Goal: Information Seeking & Learning: Check status

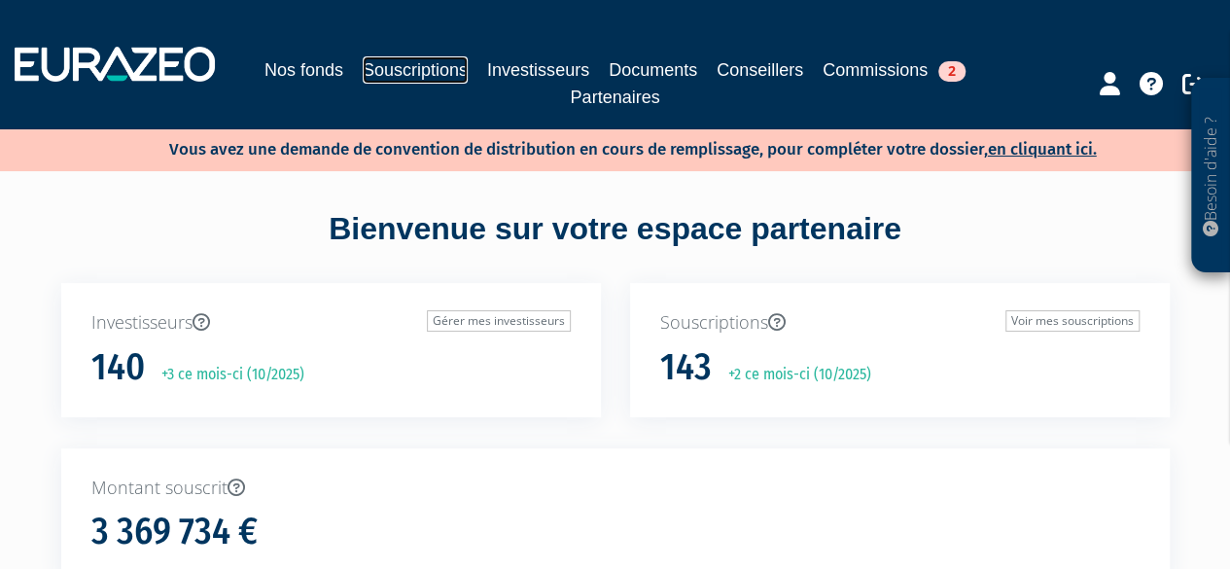
click at [397, 57] on link "Souscriptions" at bounding box center [415, 69] width 105 height 27
click at [449, 79] on link "Souscriptions" at bounding box center [415, 69] width 105 height 27
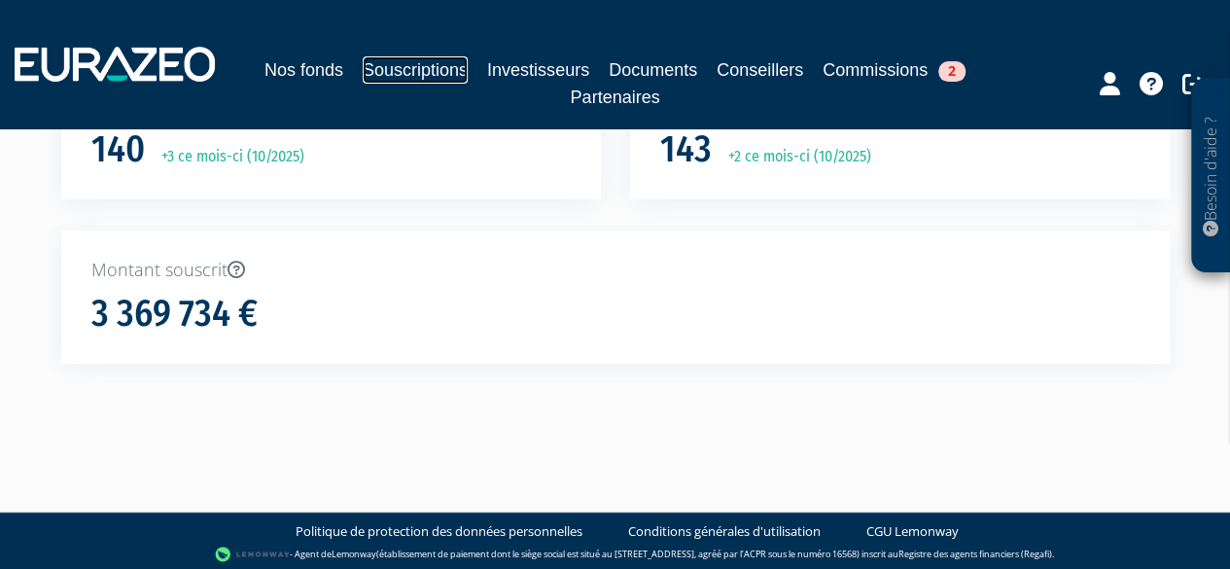
scroll to position [222, 0]
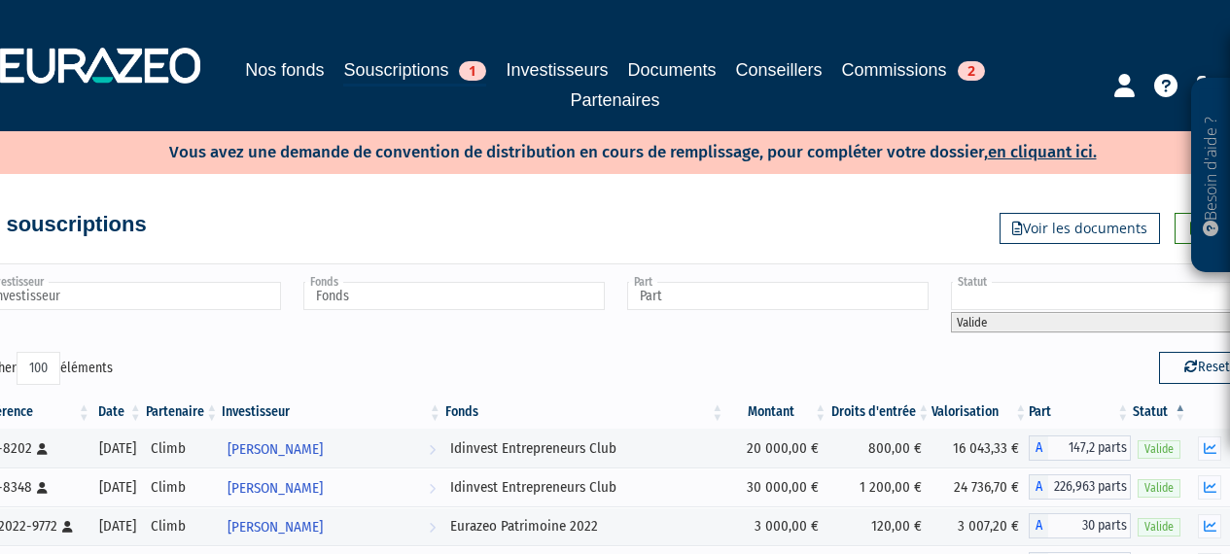
select select "100"
click at [214, 285] on input "Investisseur" at bounding box center [130, 296] width 301 height 28
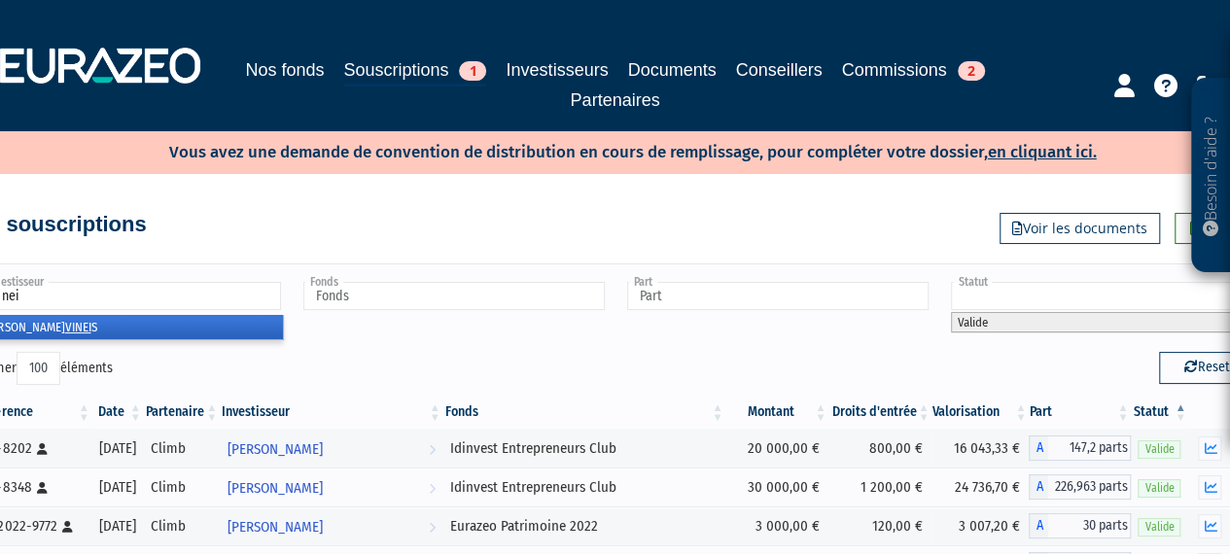
type input "vineis"
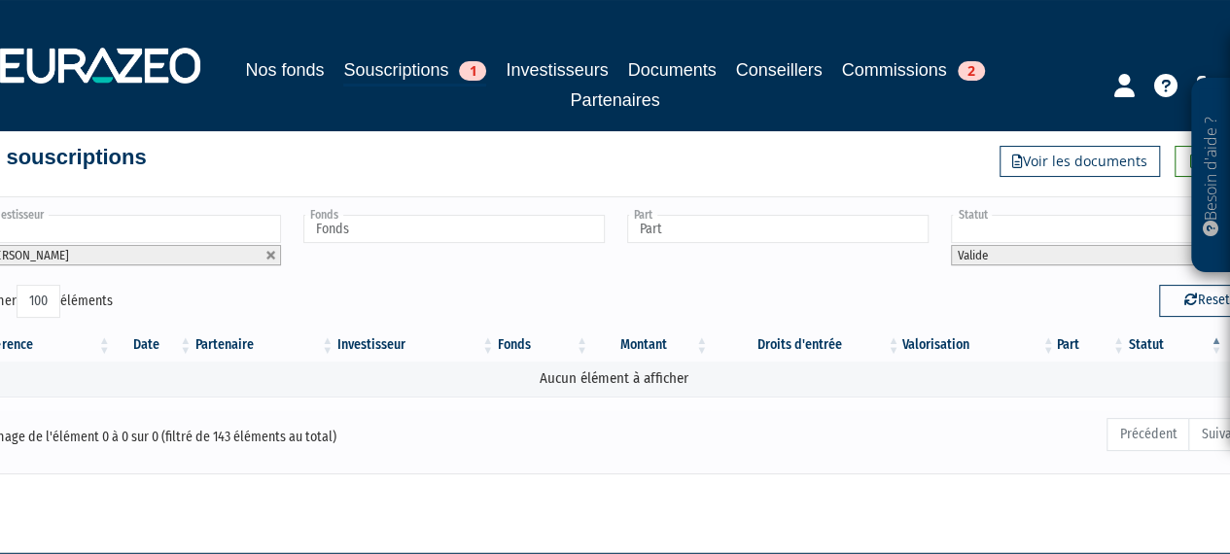
scroll to position [97, 0]
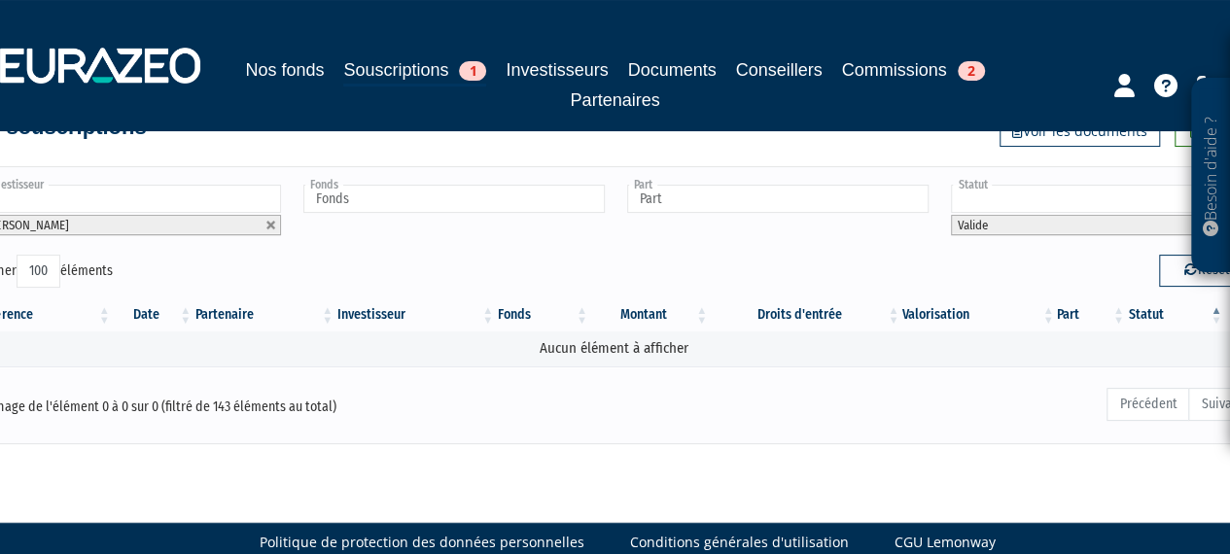
click at [165, 220] on li "DAVID VINEIS" at bounding box center [130, 225] width 301 height 20
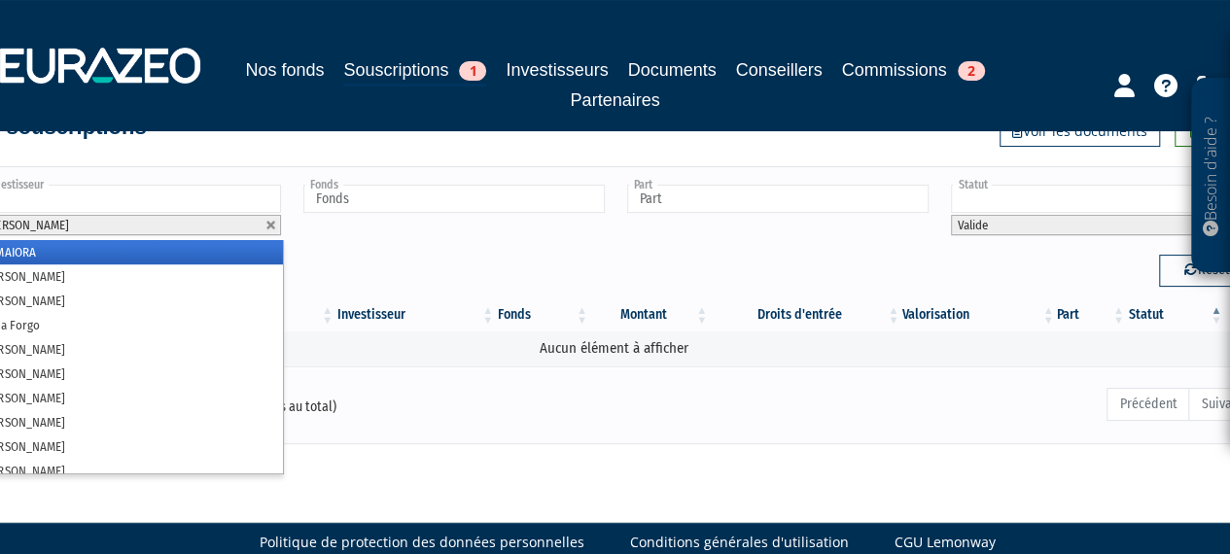
click at [70, 244] on li "ADMAIORA" at bounding box center [129, 252] width 307 height 24
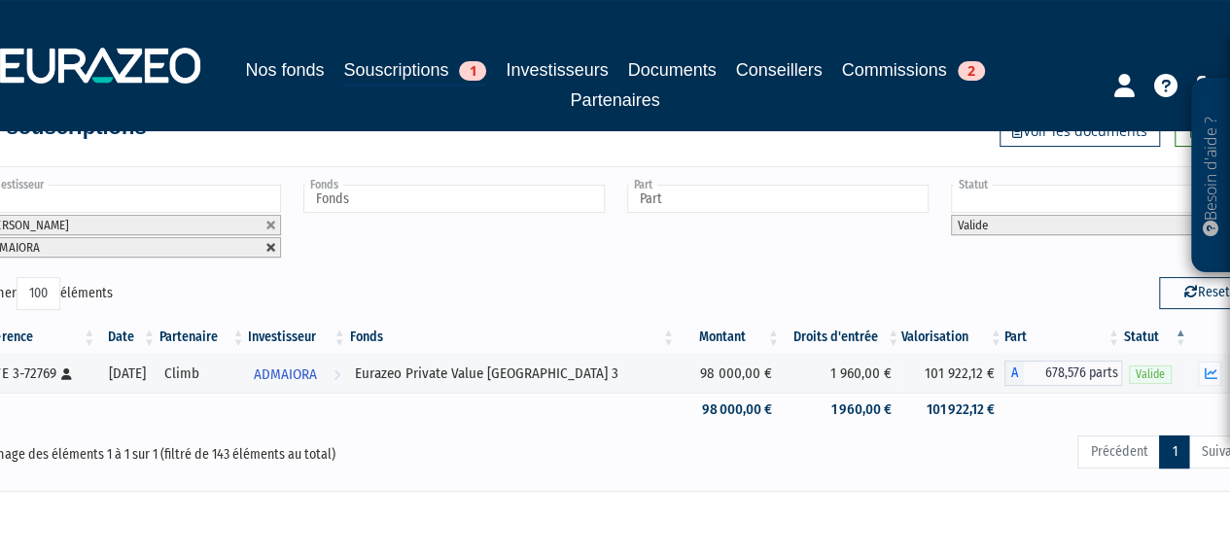
click at [269, 243] on link at bounding box center [271, 248] width 12 height 12
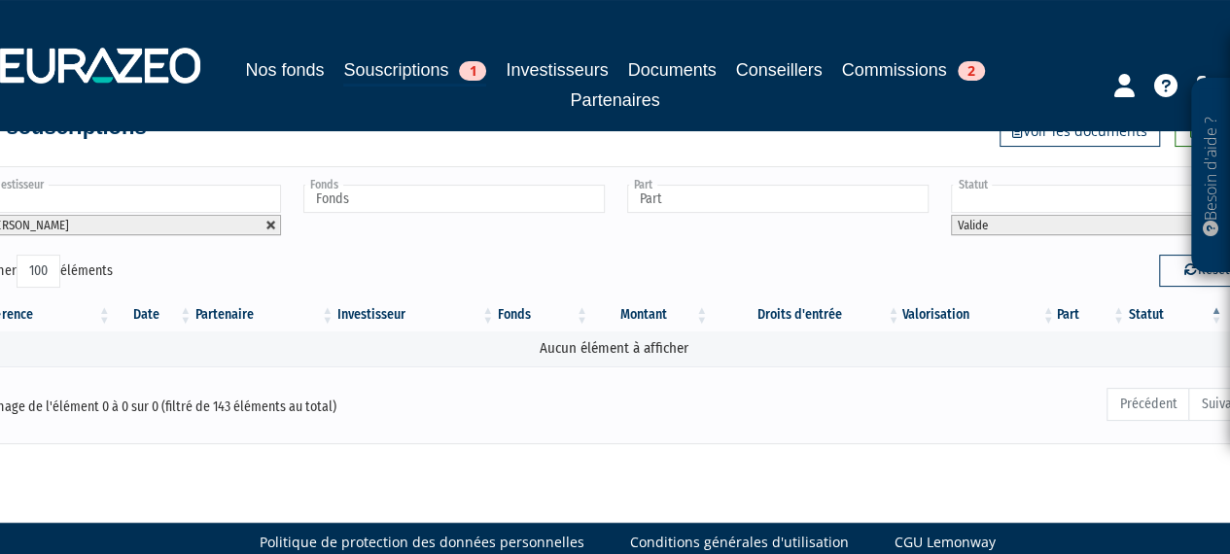
click at [268, 225] on link at bounding box center [271, 226] width 12 height 12
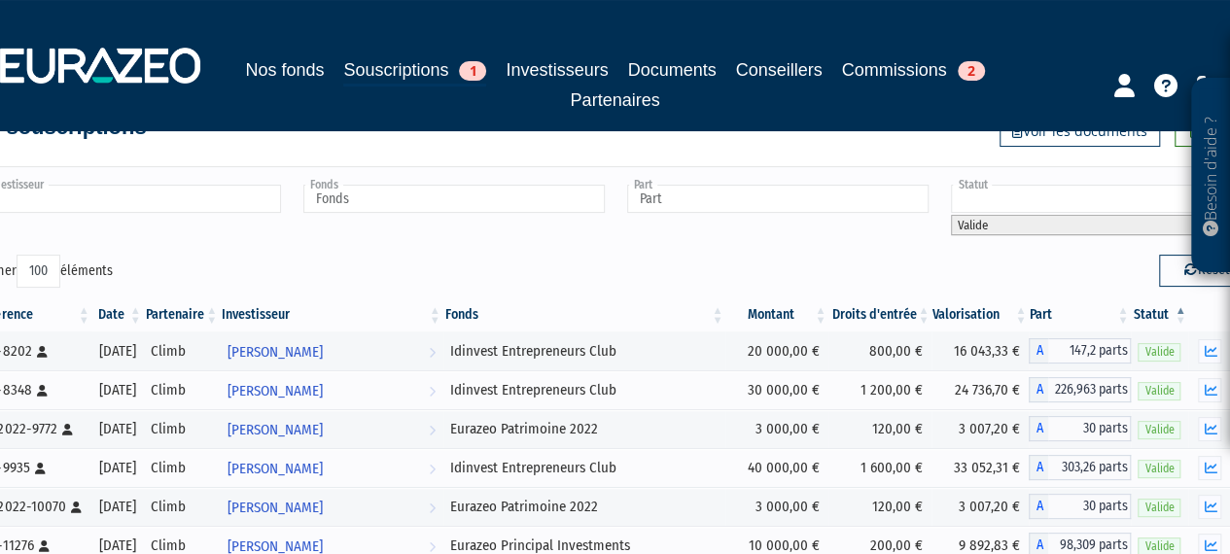
click at [395, 55] on div "Nos fonds Souscriptions 1 Investisseurs Documents Conseillers Commissions 2 Par…" at bounding box center [614, 65] width 1259 height 96
type input "Investisseur"
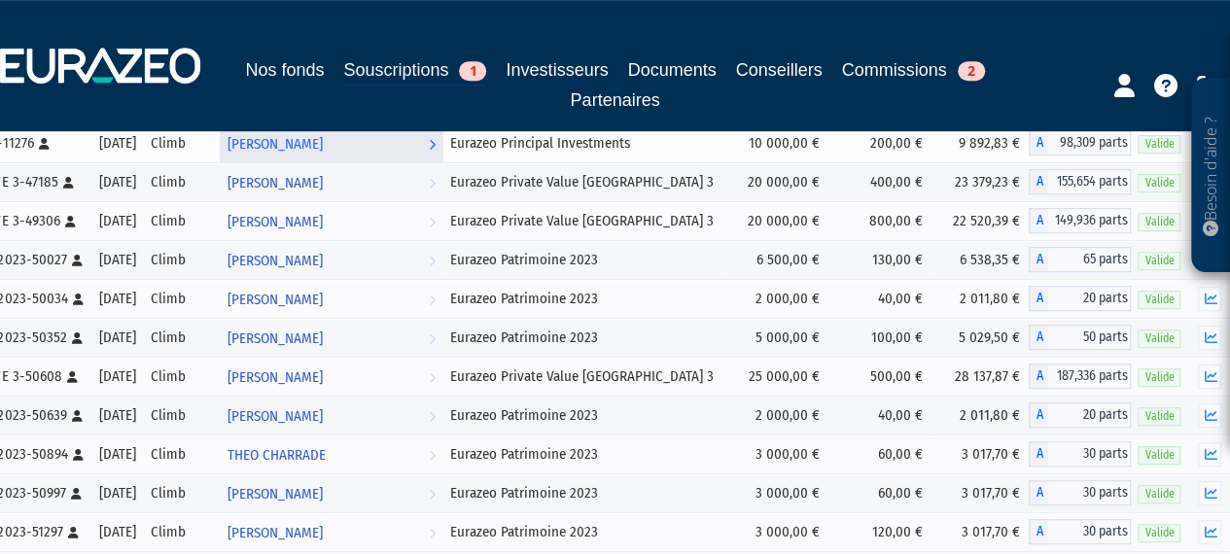
scroll to position [0, 0]
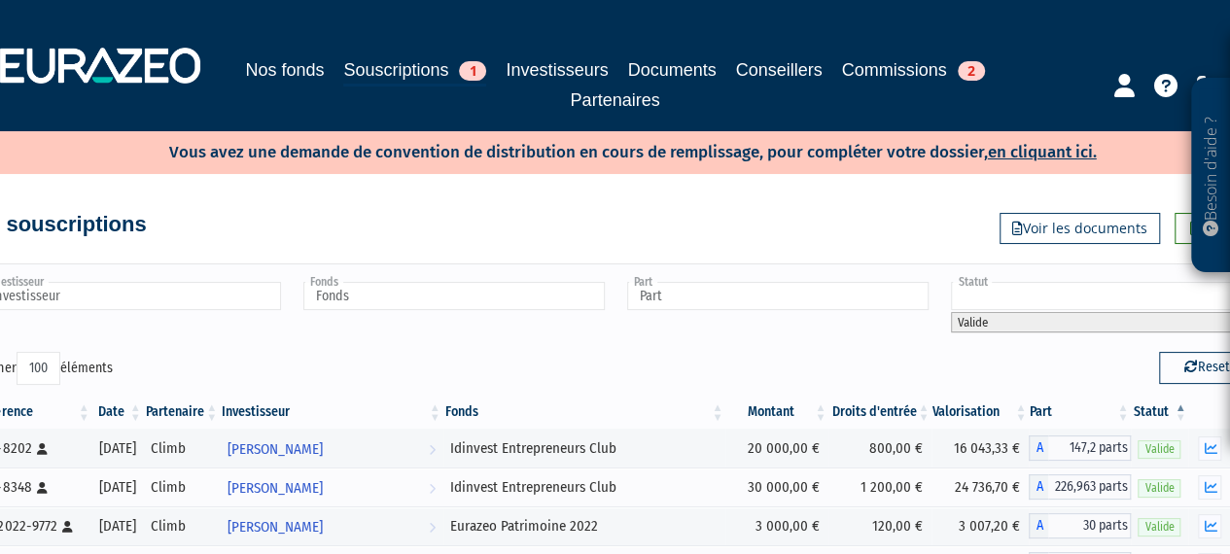
click at [1133, 77] on div at bounding box center [1139, 83] width 210 height 38
click at [570, 63] on link "Investisseurs" at bounding box center [556, 69] width 102 height 27
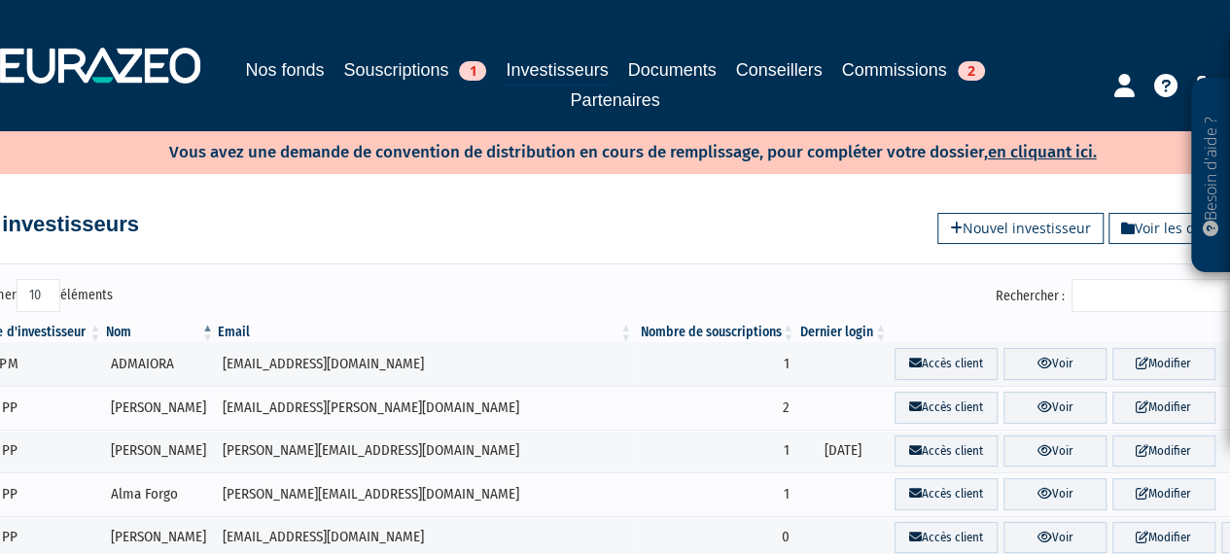
click at [1132, 291] on input "Rechercher :" at bounding box center [1163, 295] width 185 height 33
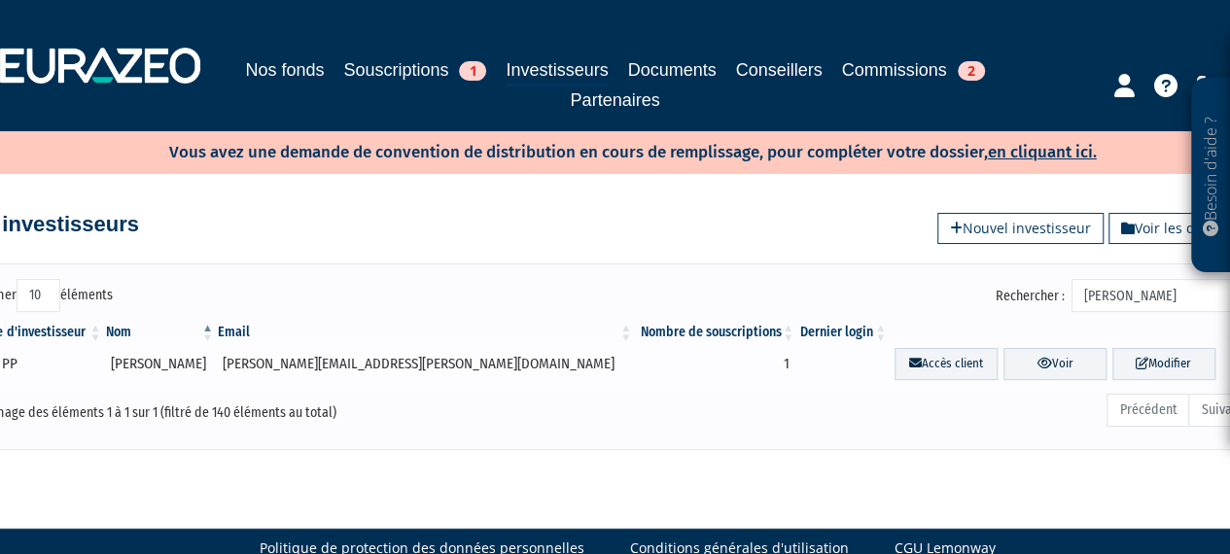
type input "vineis"
click at [208, 357] on td "DAVID VINEIS" at bounding box center [160, 364] width 113 height 44
click at [1003, 354] on link "Voir" at bounding box center [1054, 364] width 103 height 32
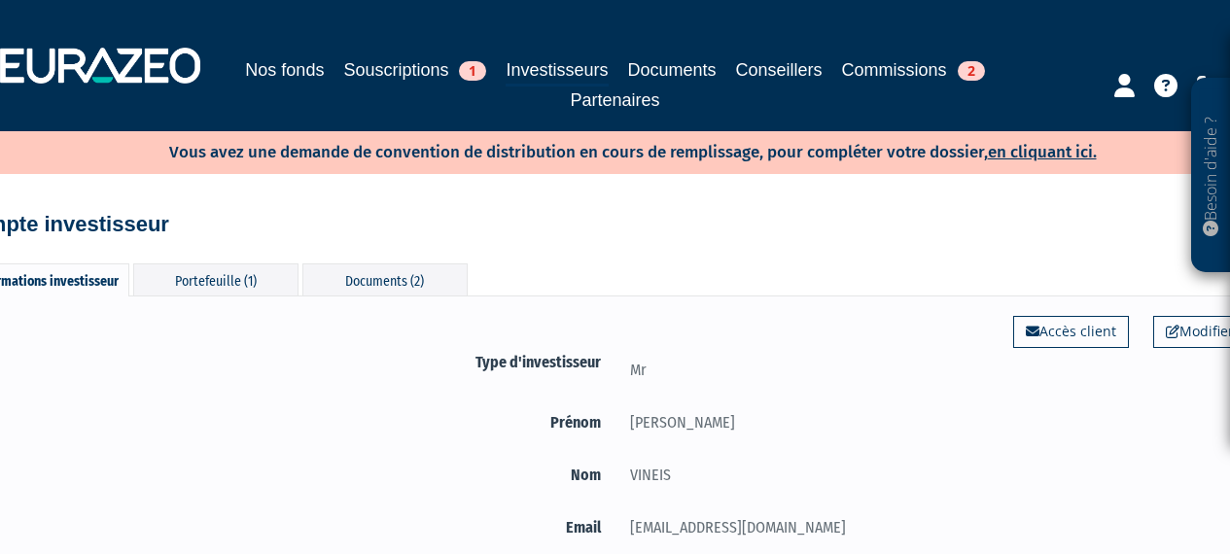
select select "100"
click at [210, 275] on div "Portefeuille (1)" at bounding box center [215, 279] width 165 height 32
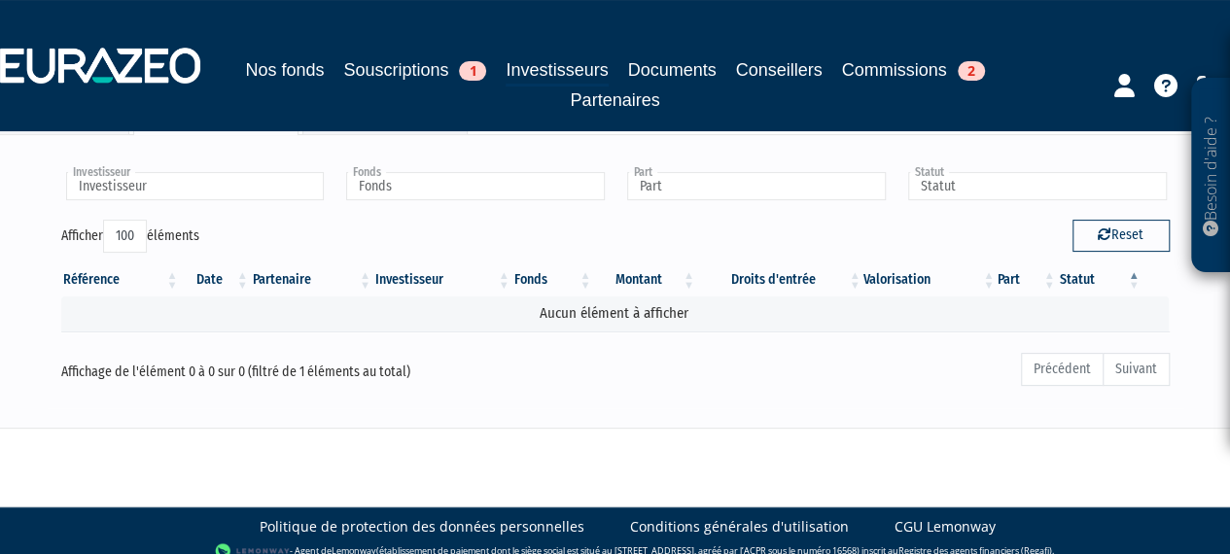
scroll to position [174, 0]
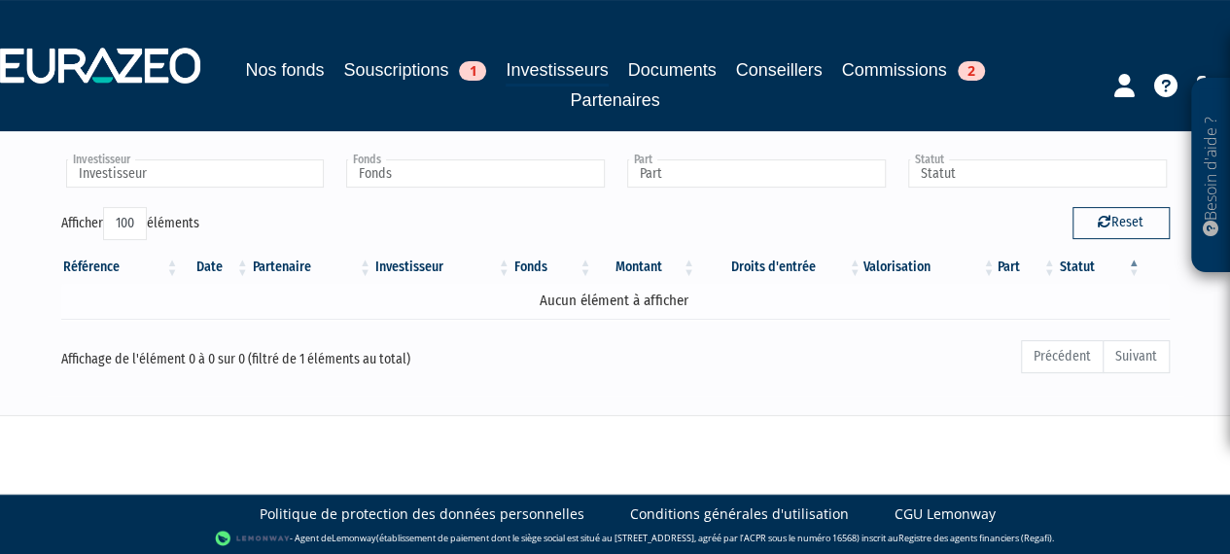
click at [538, 285] on td "Aucun élément à afficher" at bounding box center [615, 301] width 1108 height 34
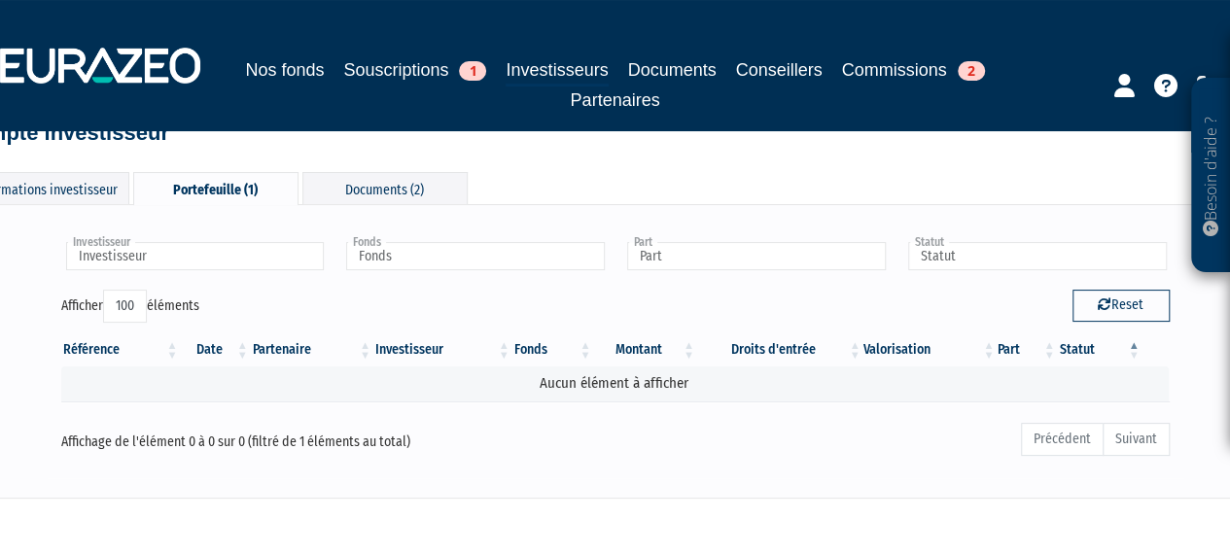
scroll to position [0, 0]
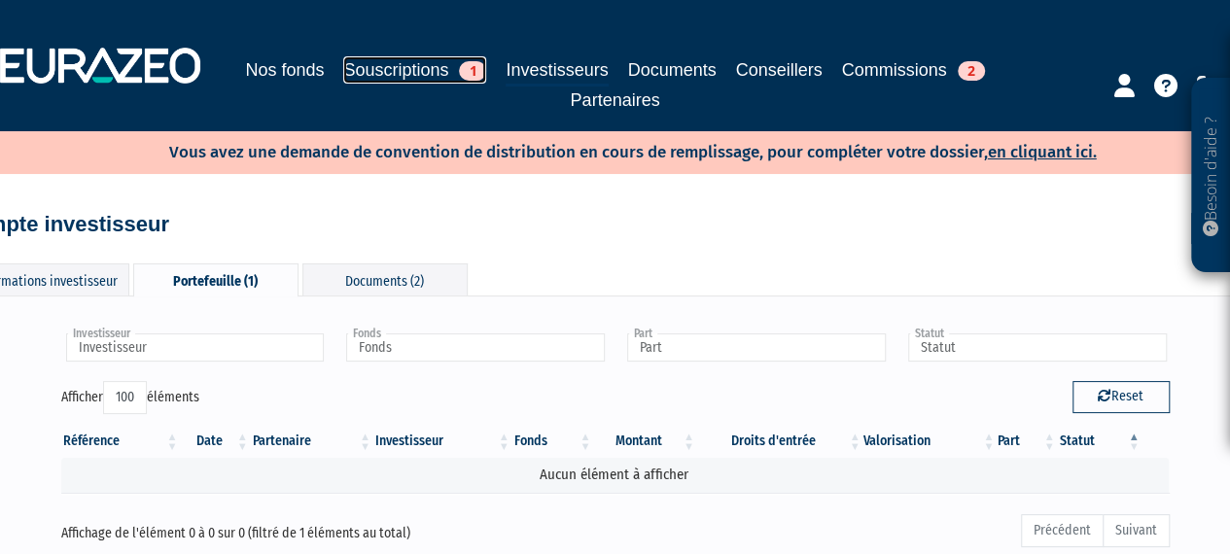
click at [401, 58] on link "Souscriptions 1" at bounding box center [414, 69] width 143 height 27
click at [279, 71] on link "Nos fonds" at bounding box center [284, 69] width 79 height 27
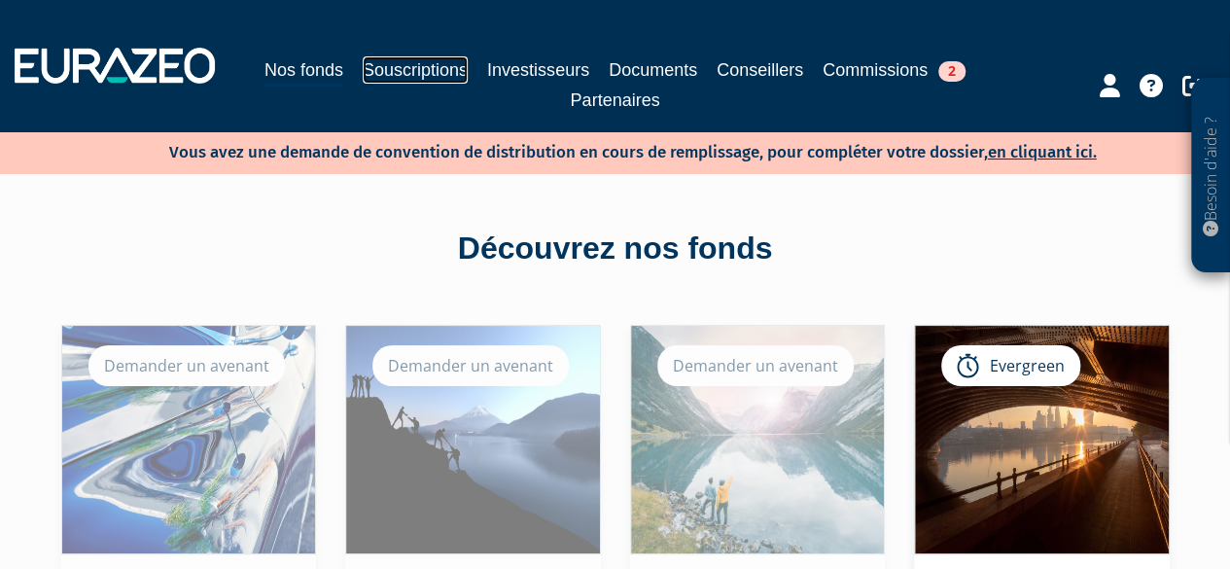
click at [418, 71] on link "Souscriptions" at bounding box center [415, 69] width 105 height 27
click at [385, 75] on link "Souscriptions" at bounding box center [415, 69] width 105 height 27
click at [418, 70] on link "Souscriptions" at bounding box center [415, 69] width 105 height 27
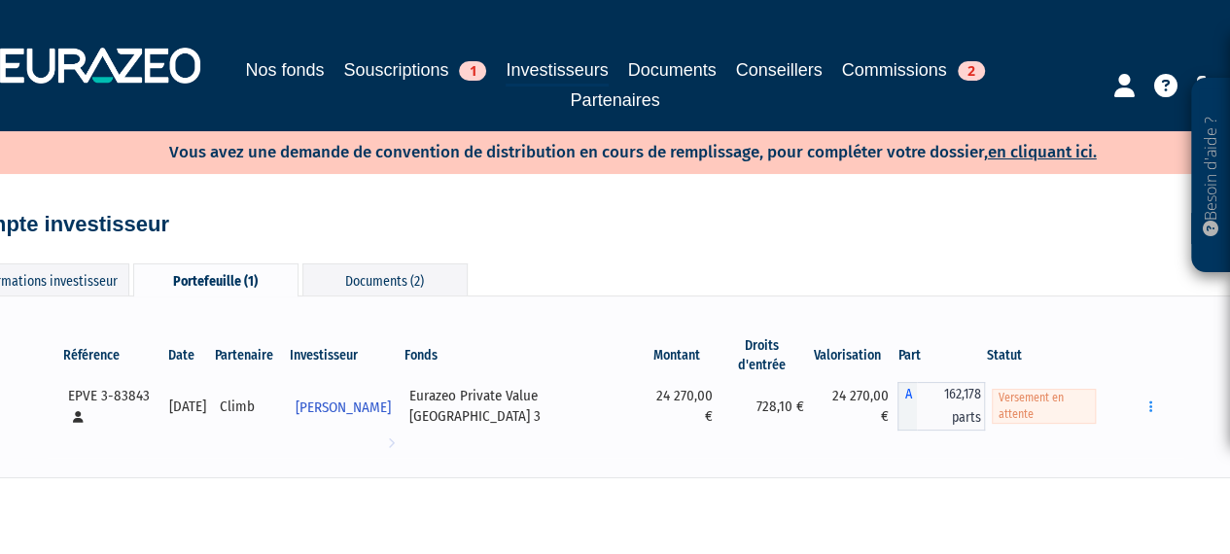
select select "100"
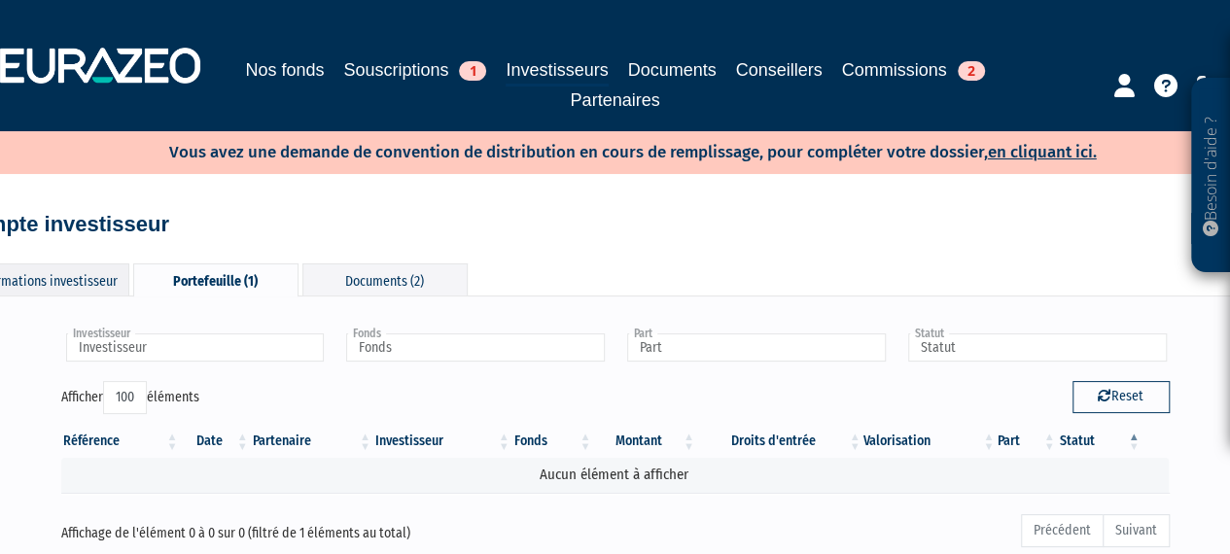
click at [51, 279] on div "Informations investisseur" at bounding box center [46, 279] width 165 height 32
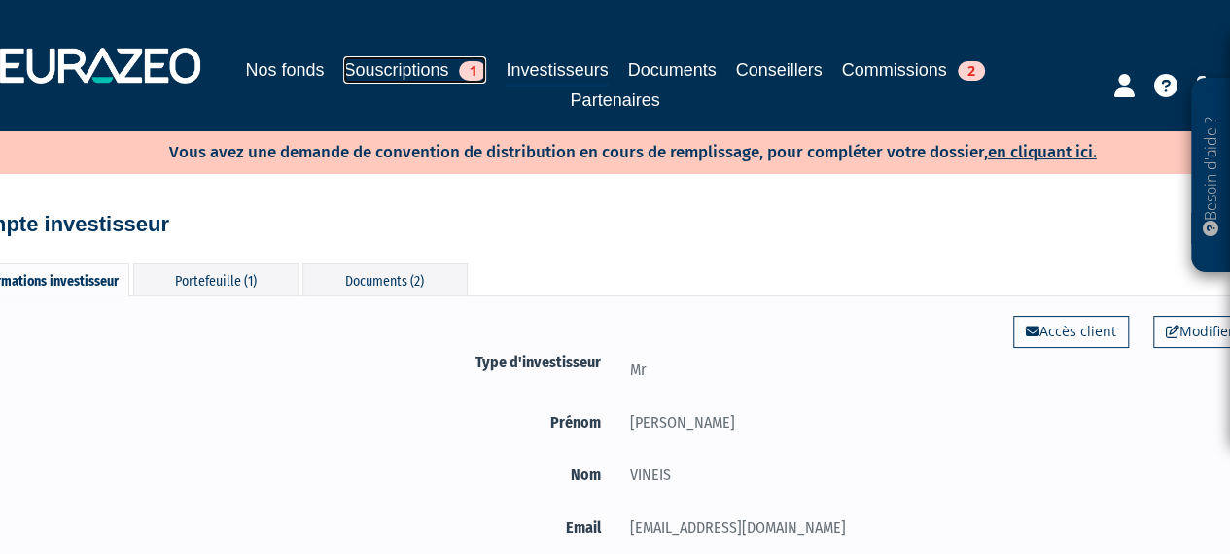
click at [390, 72] on link "Souscriptions 1" at bounding box center [414, 69] width 143 height 27
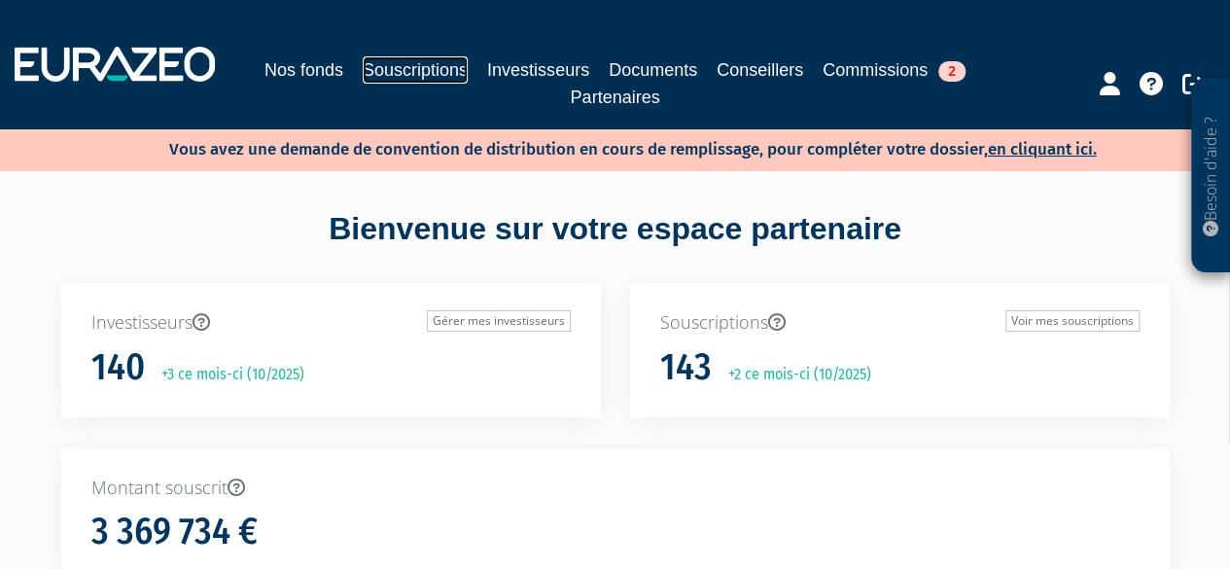
click at [385, 73] on link "Souscriptions" at bounding box center [415, 69] width 105 height 27
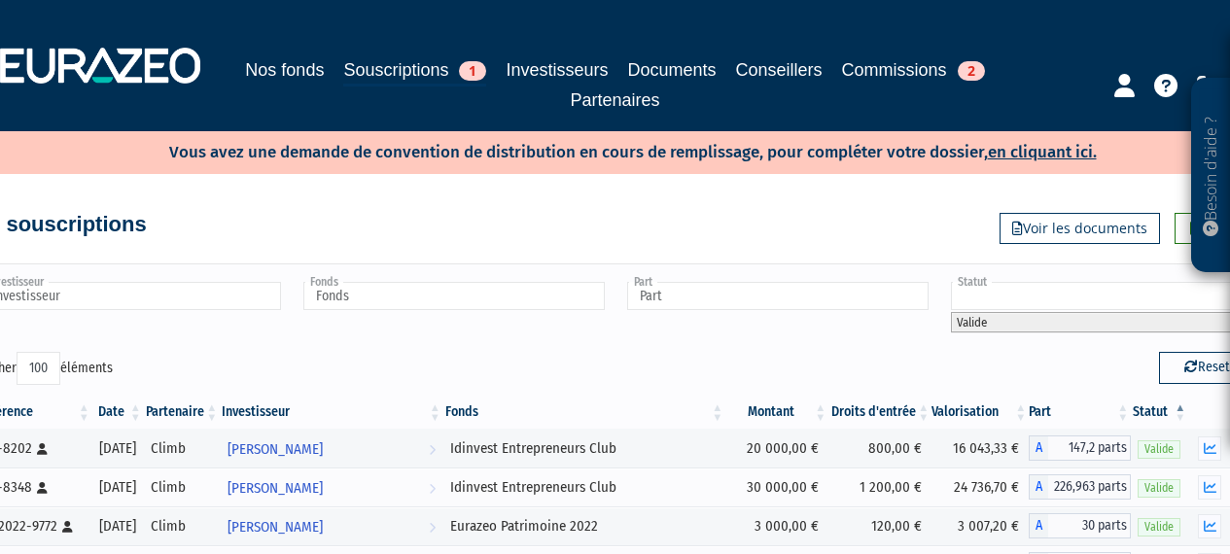
select select "100"
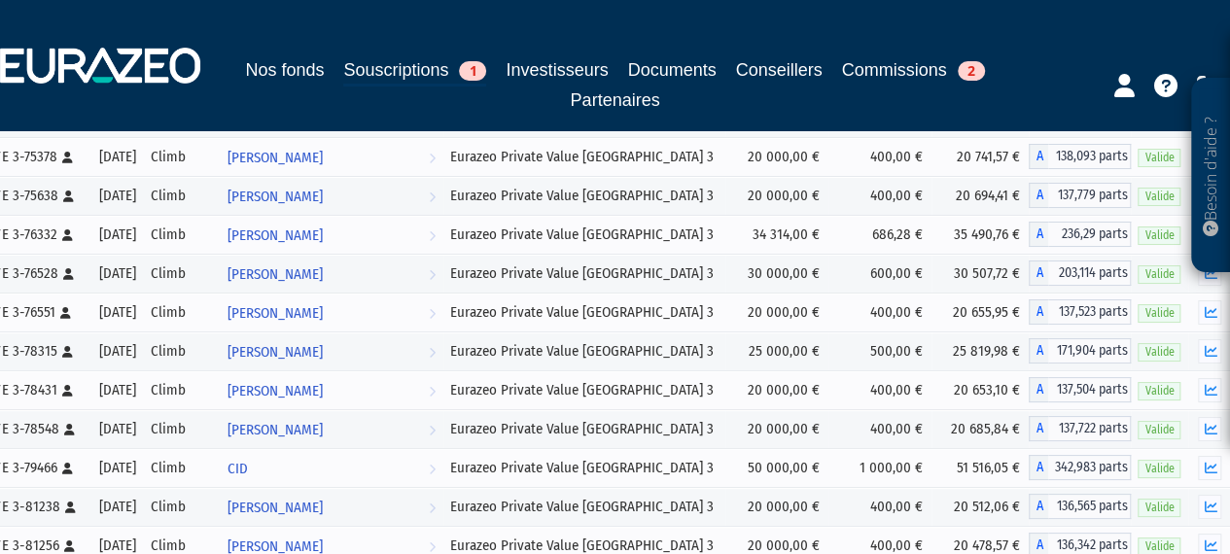
scroll to position [3999, 0]
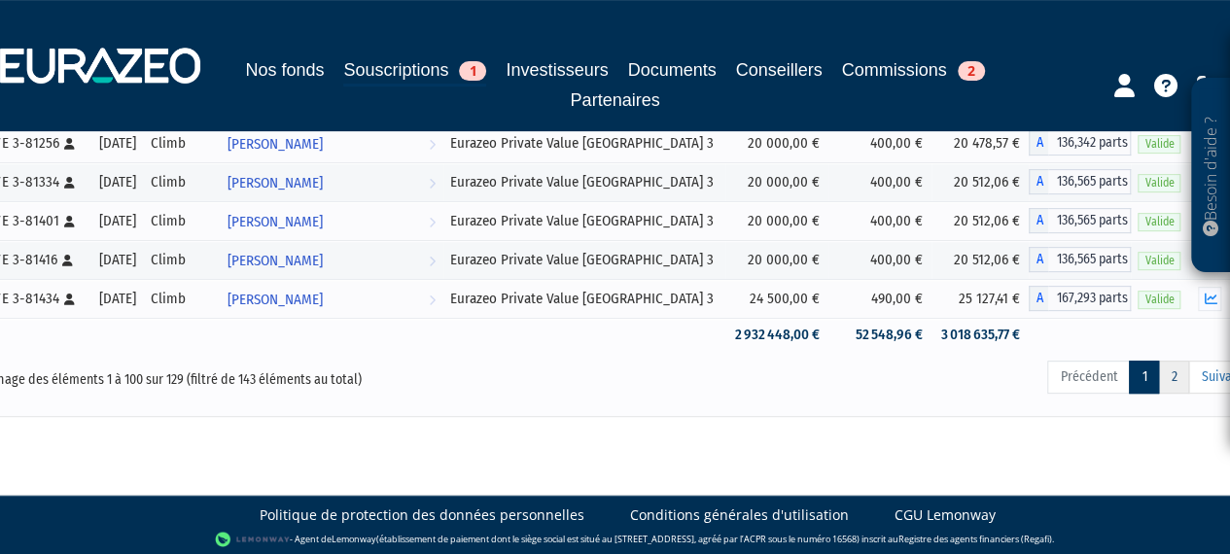
click at [1176, 374] on link "2" at bounding box center [1173, 377] width 31 height 33
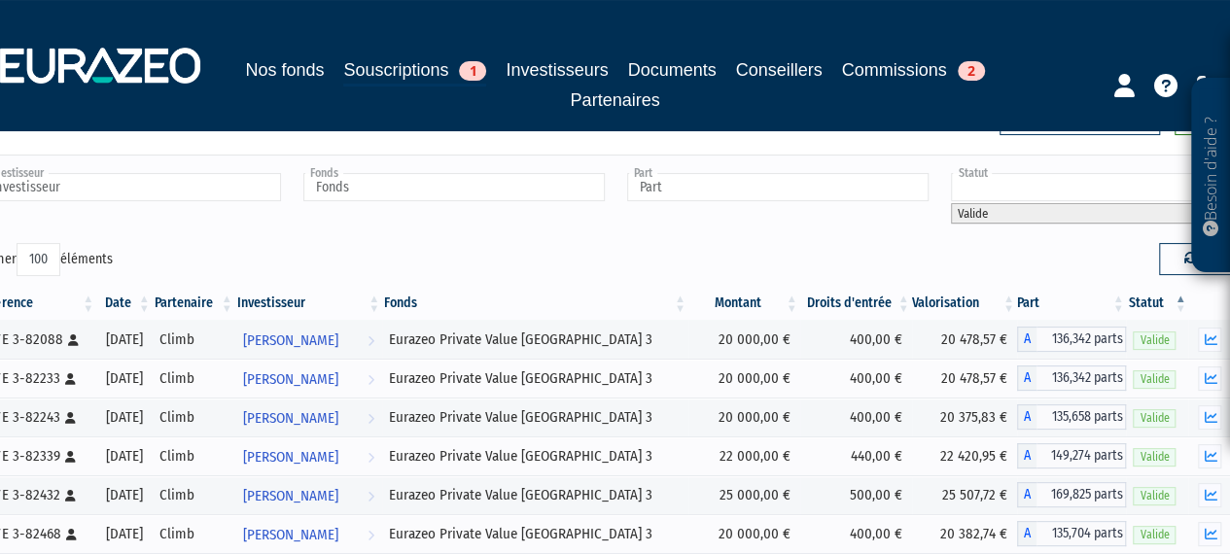
scroll to position [0, 0]
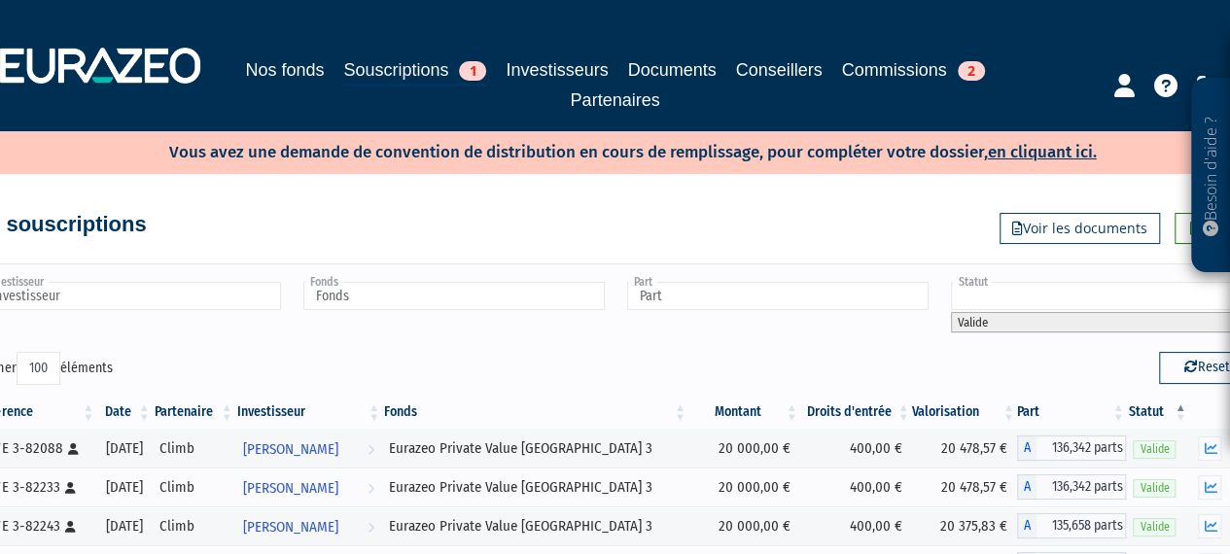
click at [888, 353] on div "Reset" at bounding box center [942, 371] width 655 height 38
click at [1006, 293] on input "text" at bounding box center [1101, 296] width 301 height 28
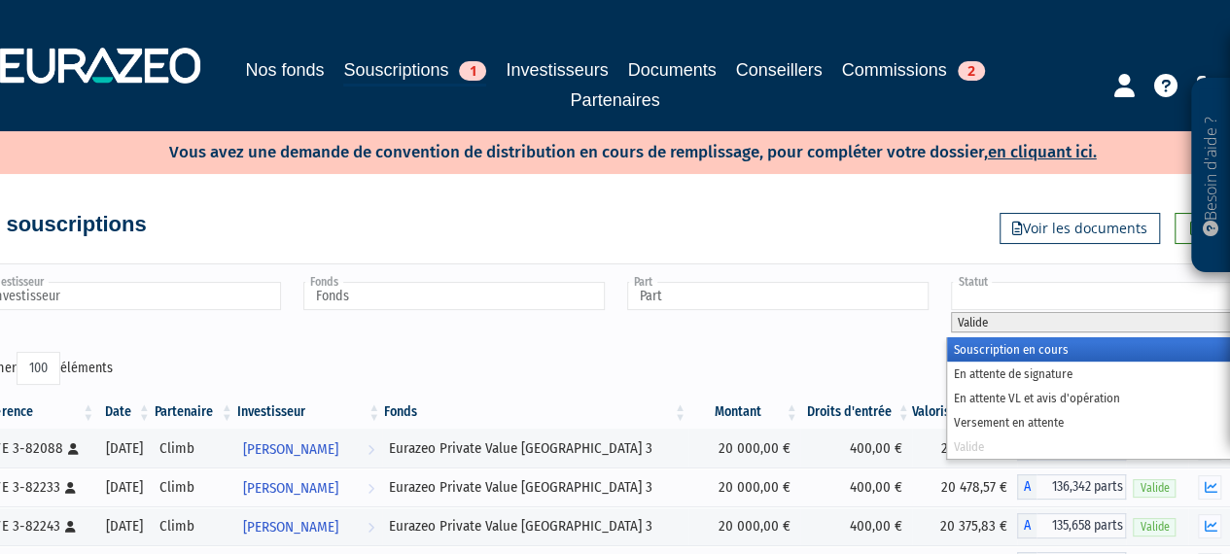
scroll to position [0, 23]
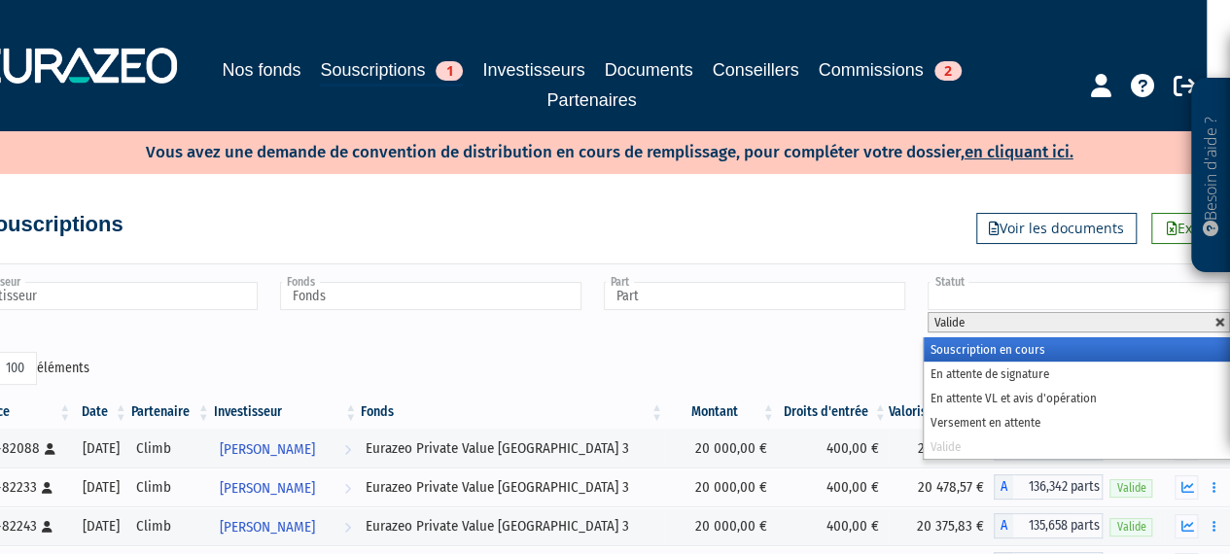
click at [1220, 320] on link at bounding box center [1220, 323] width 12 height 12
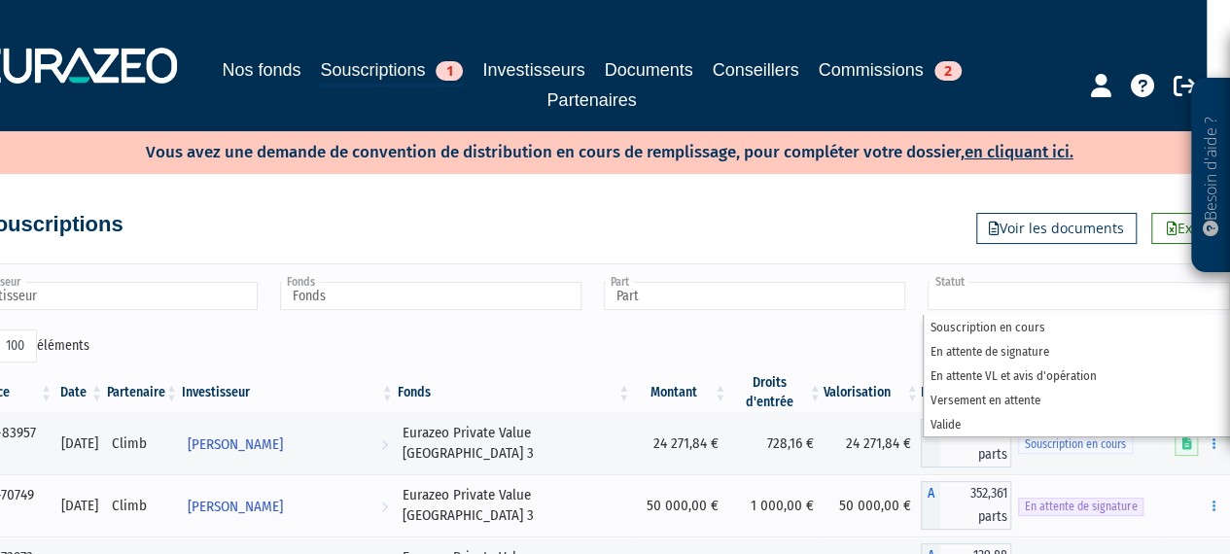
click at [797, 344] on div "Reset" at bounding box center [919, 349] width 655 height 38
type input "Statut"
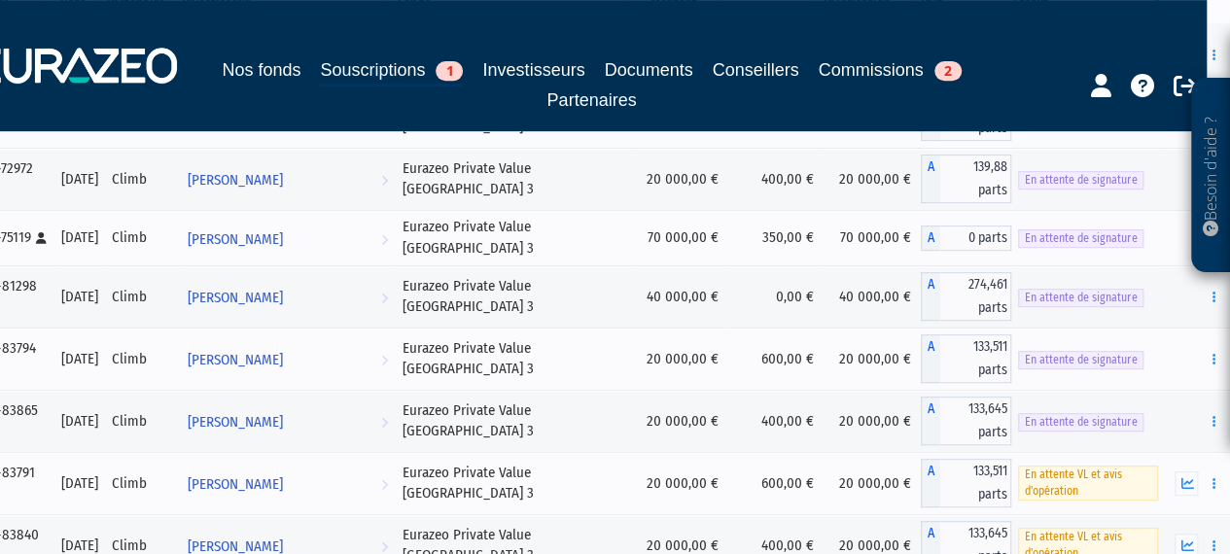
scroll to position [486, 23]
